Goal: Task Accomplishment & Management: Use online tool/utility

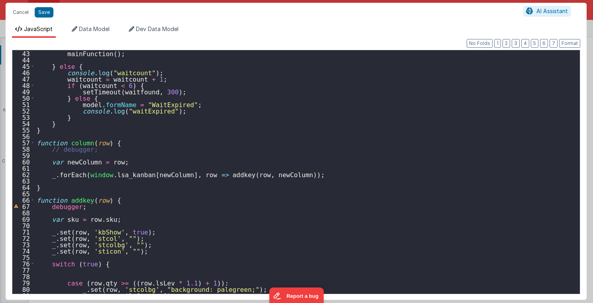
scroll to position [119, 0]
drag, startPoint x: 38, startPoint y: 11, endPoint x: 159, endPoint y: 163, distance: 194.0
click at [38, 11] on button "Save" at bounding box center [44, 12] width 19 height 10
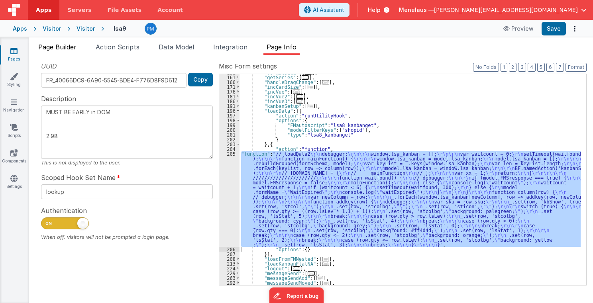
click at [65, 48] on span "Page Builder" at bounding box center [57, 47] width 38 height 8
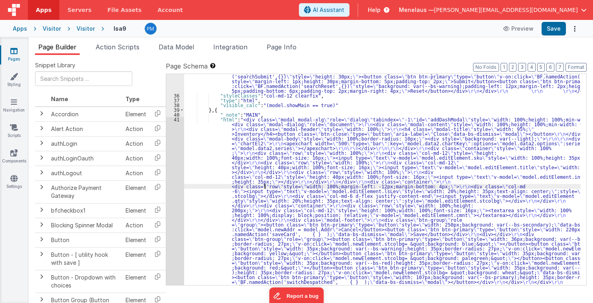
scroll to position [517, 0]
click at [265, 185] on div ""html" : "<div class= \" container \" style= \" width: 100%;margin-left: 0px;ma…" at bounding box center [382, 14] width 397 height 589
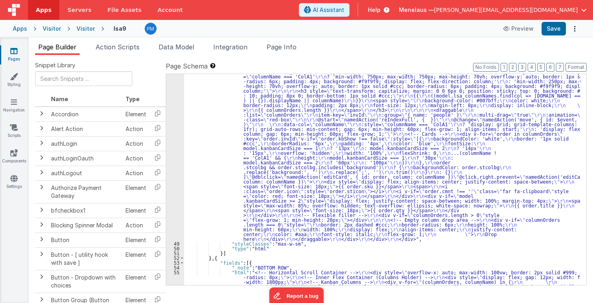
scroll to position [784, 0]
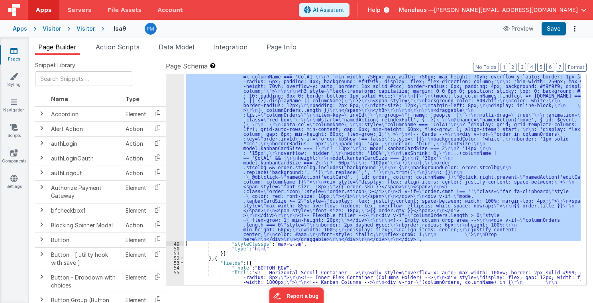
click at [172, 166] on div "48" at bounding box center [175, 145] width 18 height 191
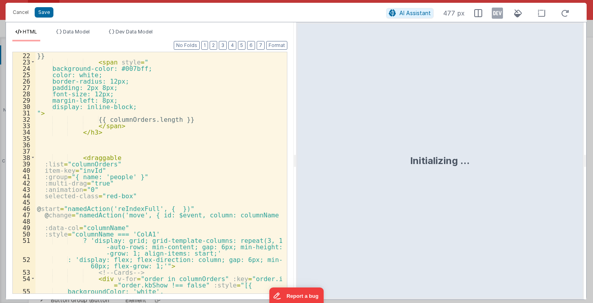
scroll to position [210, 0]
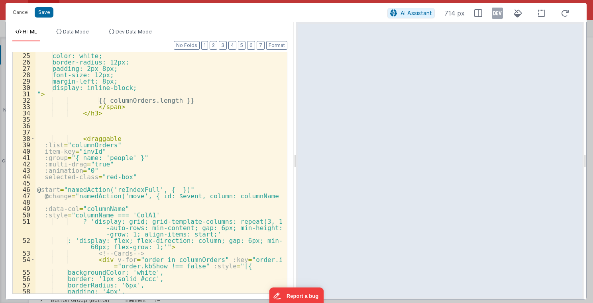
click at [115, 140] on div "color: white; border-radius: 12px; padding: 2px 8px; font-size: 12px; margin-le…" at bounding box center [158, 179] width 247 height 255
click at [122, 175] on div "color: white; border-radius: 12px; padding: 2px 8px; font-size: 12px; margin-le…" at bounding box center [158, 179] width 247 height 255
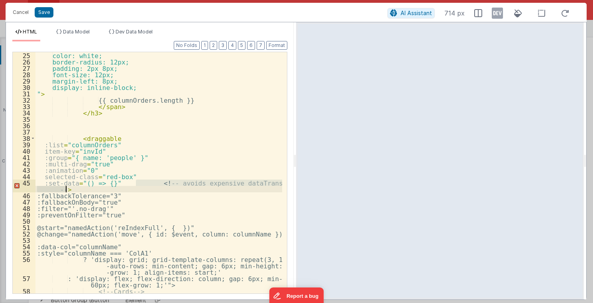
drag, startPoint x: 136, startPoint y: 182, endPoint x: 207, endPoint y: 187, distance: 71.6
click at [207, 187] on div "color: white; border-radius: 12px; padding: 2px 8px; font-size: 12px; margin-le…" at bounding box center [158, 182] width 247 height 261
